Goal: Task Accomplishment & Management: Complete application form

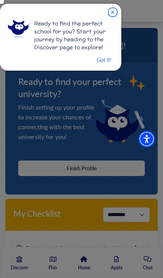
click at [107, 59] on button "Got it!" at bounding box center [104, 59] width 16 height 9
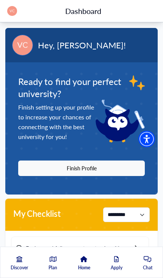
click at [23, 171] on button "Finish Profile" at bounding box center [81, 169] width 126 height 16
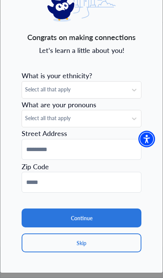
scroll to position [51, 0]
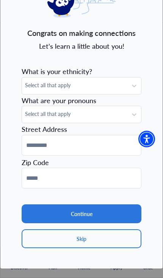
click at [114, 244] on button "Skip" at bounding box center [82, 239] width 120 height 19
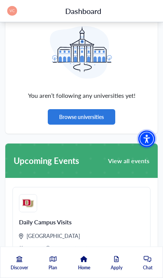
scroll to position [897, 0]
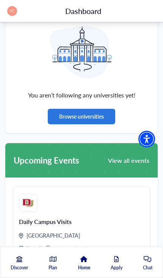
click at [11, 9] on img at bounding box center [12, 11] width 10 height 10
click at [114, 263] on icon at bounding box center [116, 260] width 5 height 6
click at [111, 278] on link "Apply" at bounding box center [116, 267] width 12 height 21
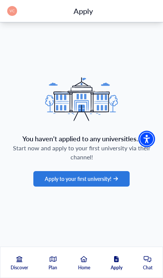
click at [21, 265] on p "Discover" at bounding box center [19, 268] width 17 height 7
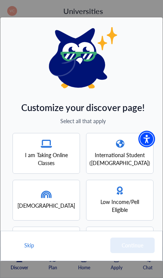
scroll to position [98, 0]
click at [33, 253] on button "Skip" at bounding box center [28, 246] width 11 height 16
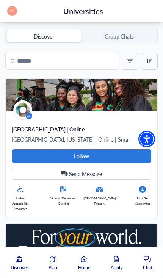
click at [11, 12] on img at bounding box center [12, 11] width 10 height 10
click at [23, 24] on link "Profile" at bounding box center [19, 27] width 15 height 8
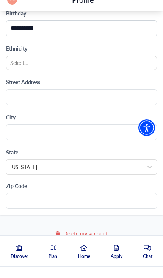
scroll to position [711, 0]
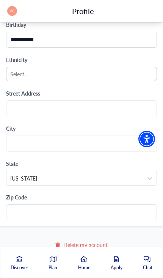
click at [56, 264] on button "Save Changes" at bounding box center [81, 264] width 151 height 16
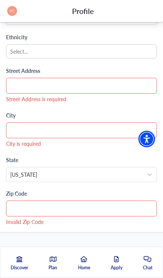
scroll to position [740, 0]
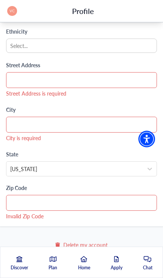
click at [20, 263] on icon at bounding box center [19, 260] width 6 height 6
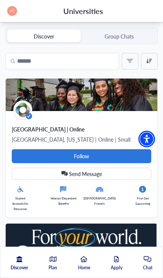
click at [83, 263] on link "Home" at bounding box center [84, 267] width 12 height 21
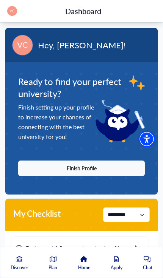
click at [133, 172] on button "Finish Profile" at bounding box center [81, 169] width 126 height 16
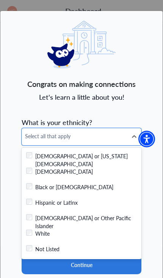
click at [108, 204] on div "Checkbox field Hispanic or Latinx" at bounding box center [81, 203] width 110 height 9
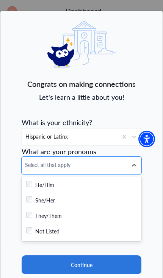
click at [112, 199] on div "Checkbox field She/Her" at bounding box center [81, 201] width 110 height 9
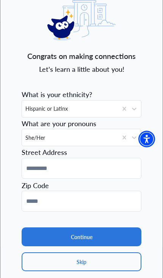
scroll to position [30, 0]
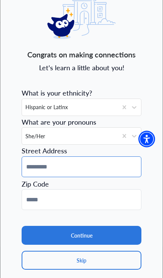
click at [129, 171] on input at bounding box center [82, 167] width 120 height 21
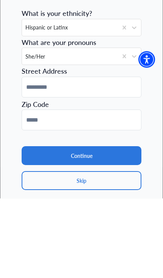
click at [123, 226] on button "Continue" at bounding box center [82, 235] width 120 height 19
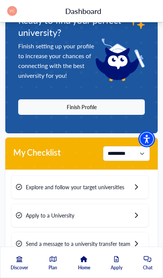
scroll to position [0, 0]
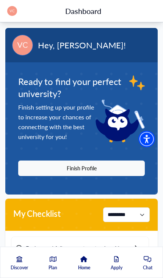
click at [127, 165] on button "Finish Profile" at bounding box center [81, 169] width 126 height 16
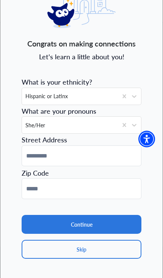
scroll to position [43, 0]
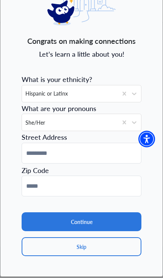
click at [113, 247] on button "Skip" at bounding box center [82, 247] width 120 height 19
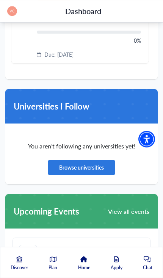
scroll to position [759, 0]
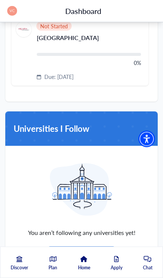
click at [17, 257] on icon at bounding box center [19, 260] width 6 height 6
